Goal: Check status

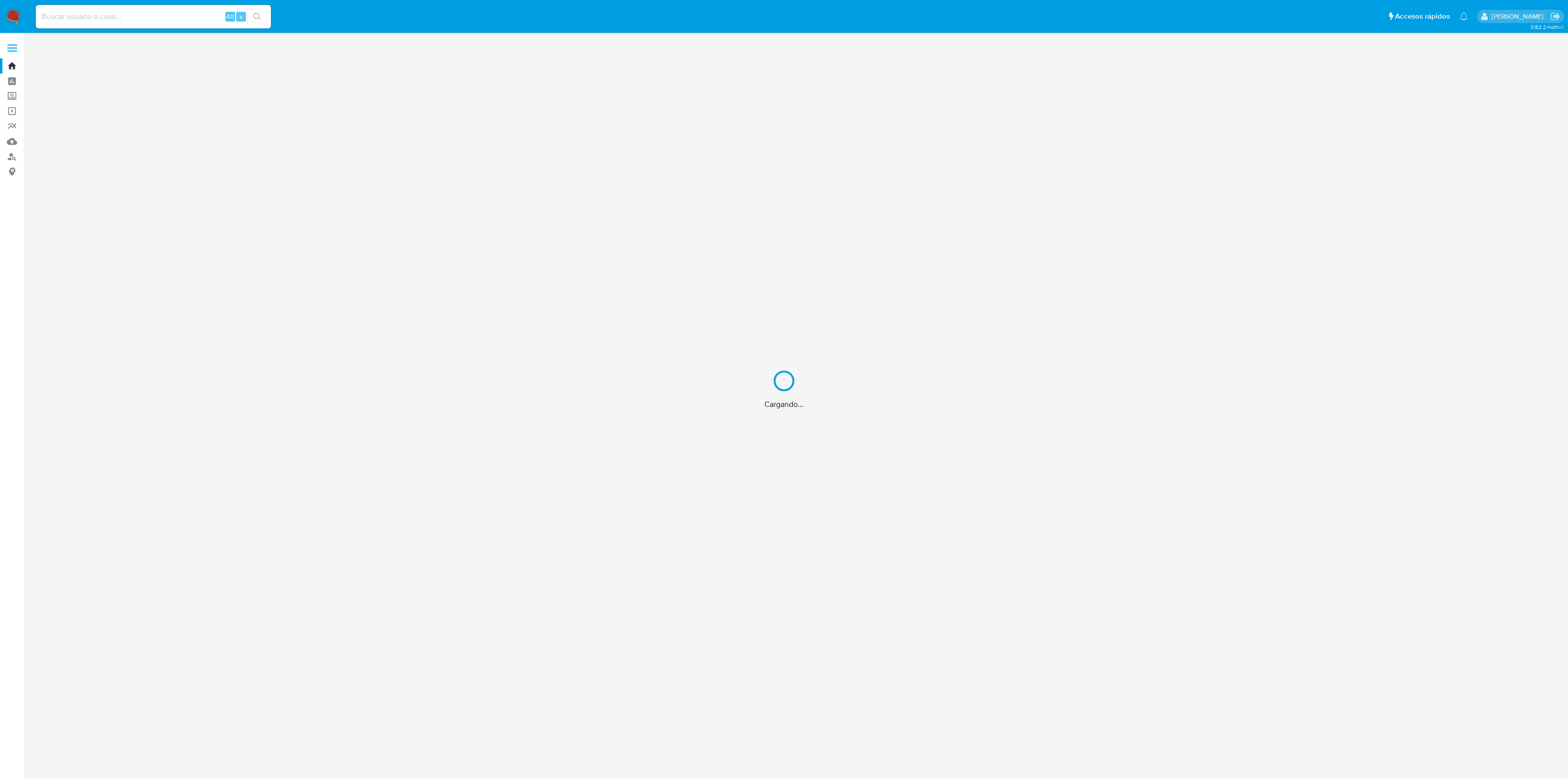
click at [108, 16] on div "Cargando..." at bounding box center [784, 389] width 1568 height 779
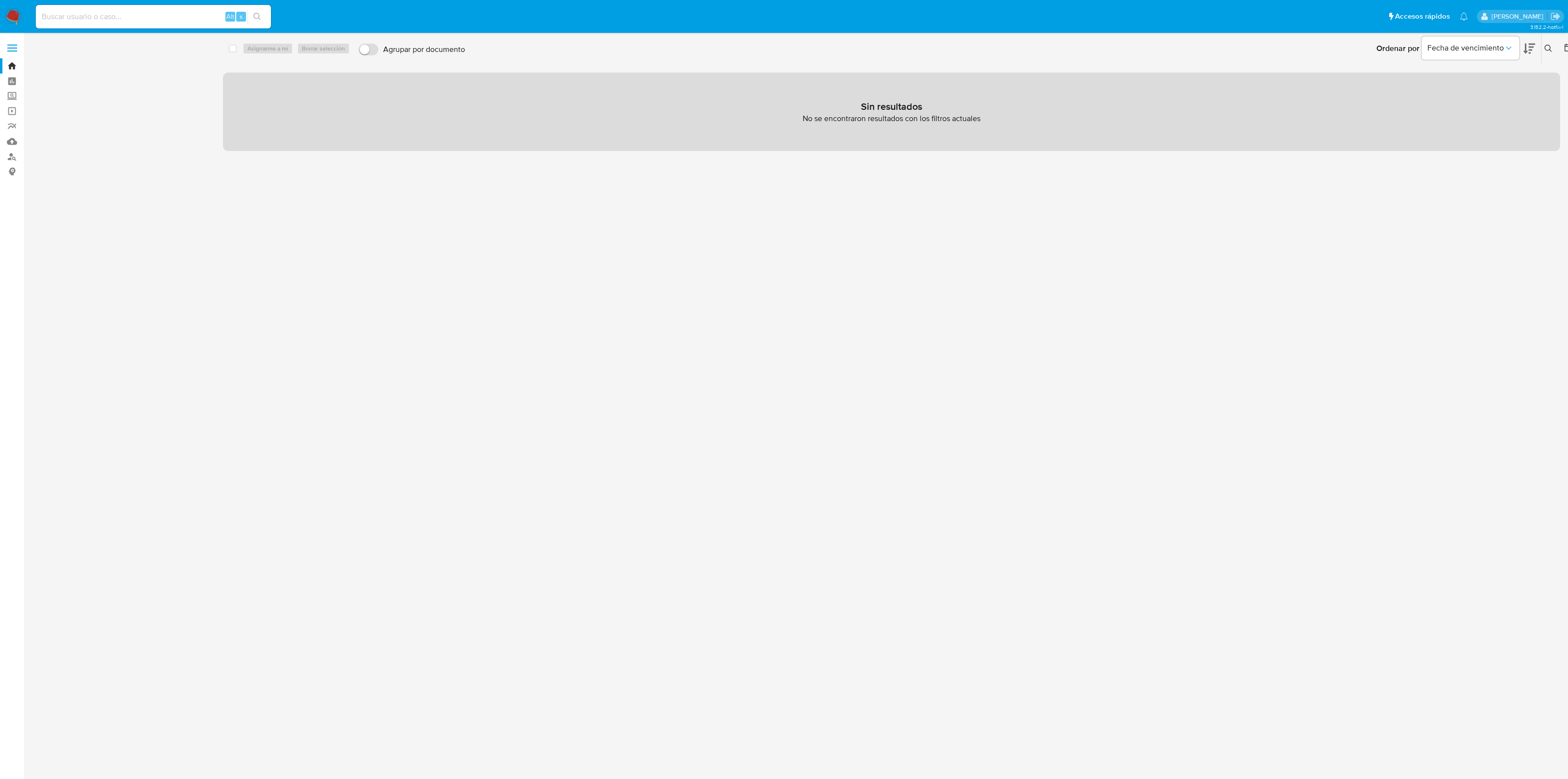
click at [93, 15] on input at bounding box center [153, 16] width 235 height 13
paste input "2532919126"
type input "2532919126"
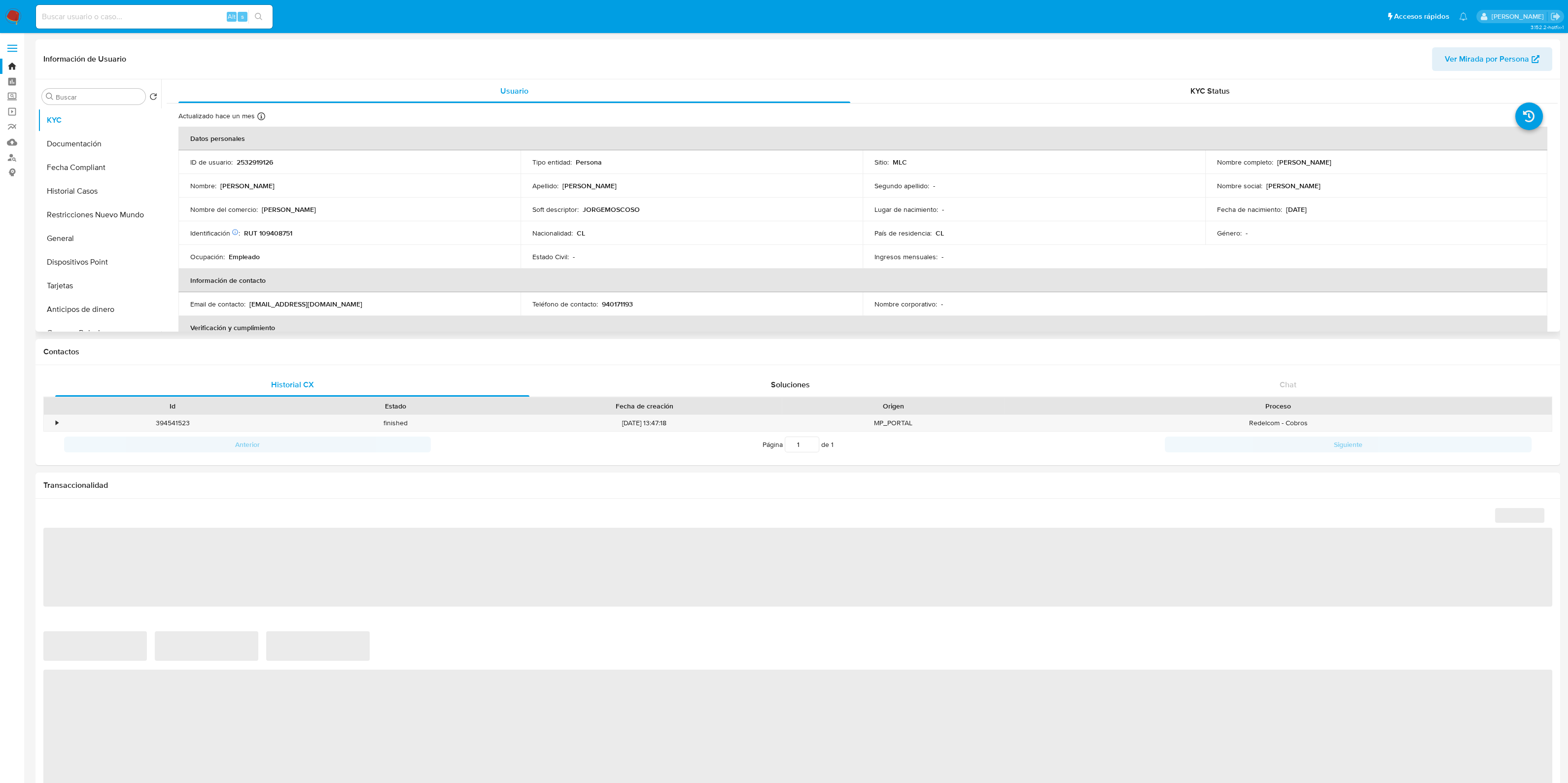
select select "10"
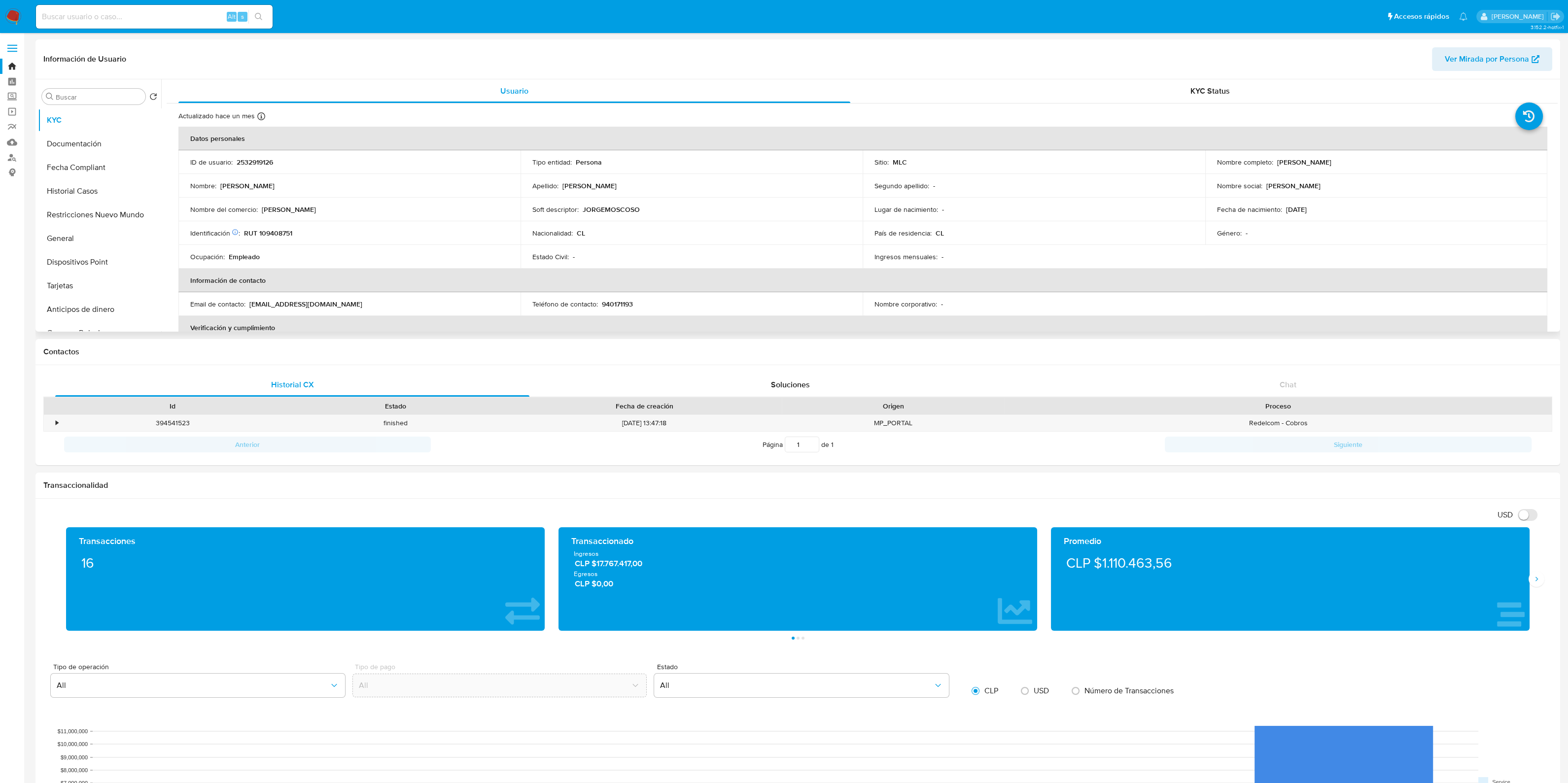
click at [276, 231] on p "RUT 109408751" at bounding box center [268, 233] width 48 height 9
copy p "109408751"
